Goal: Navigation & Orientation: Find specific page/section

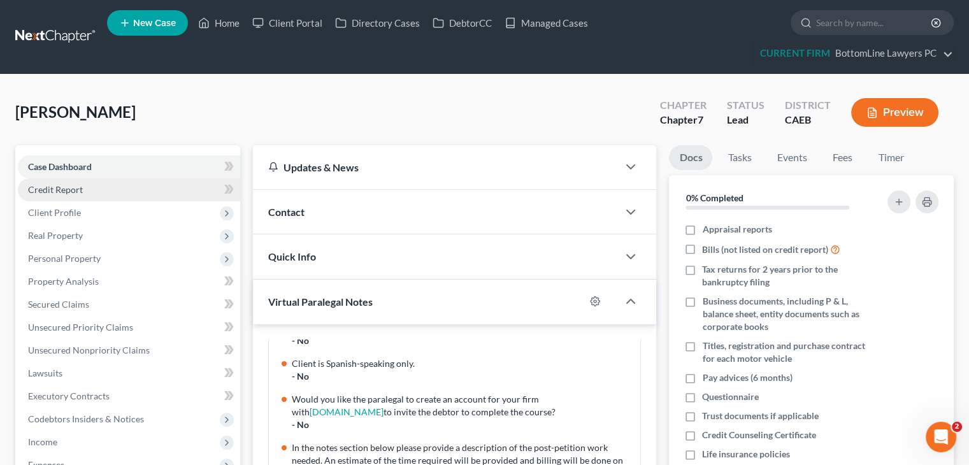
click at [85, 184] on link "Credit Report" at bounding box center [129, 189] width 222 height 23
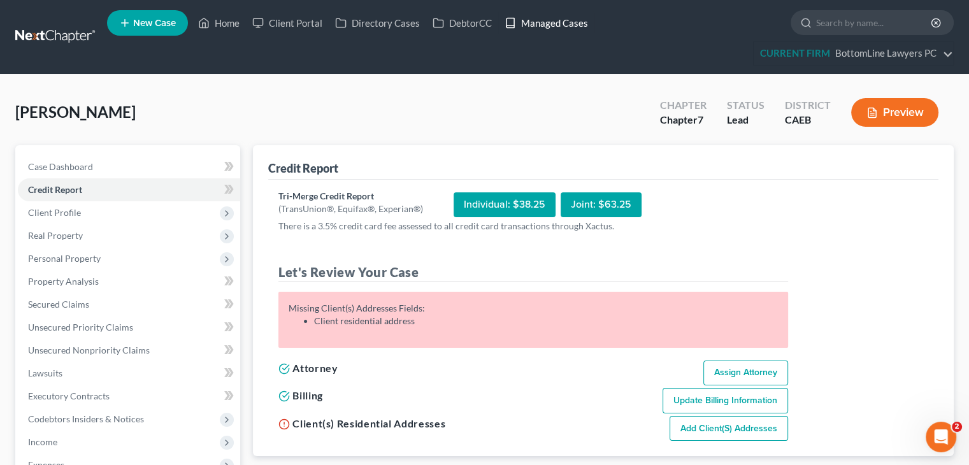
click at [556, 25] on link "Managed Cases" at bounding box center [546, 22] width 96 height 23
